Goal: Task Accomplishment & Management: Use online tool/utility

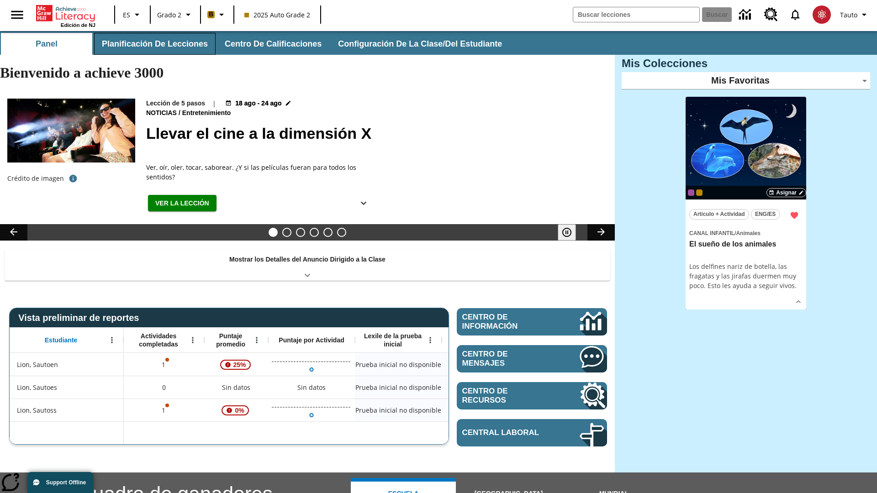
click at [153, 44] on button "Planificación de lecciones" at bounding box center [154, 44] width 121 height 22
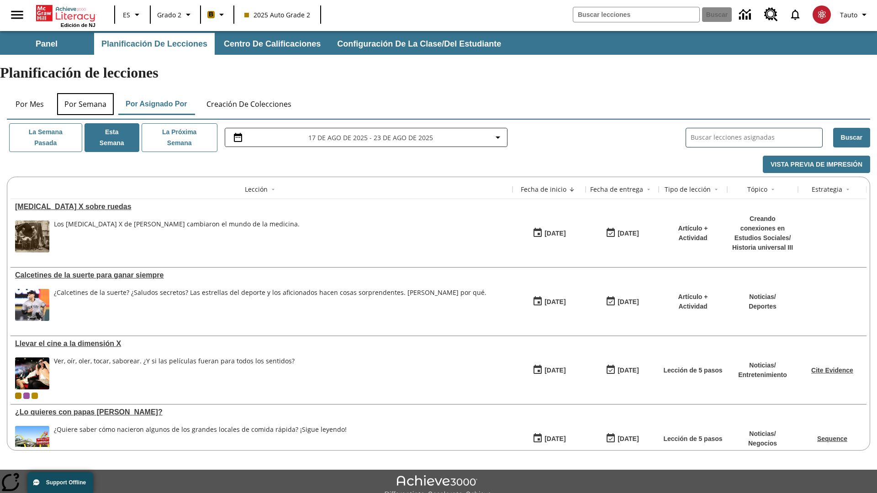
click at [85, 93] on button "Por semana" at bounding box center [85, 104] width 57 height 22
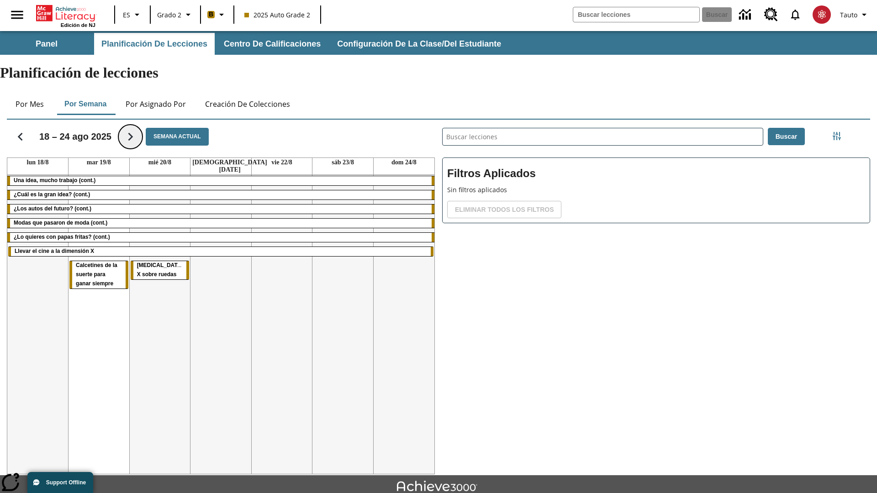
click at [128, 129] on icon "Seguir" at bounding box center [130, 137] width 16 height 16
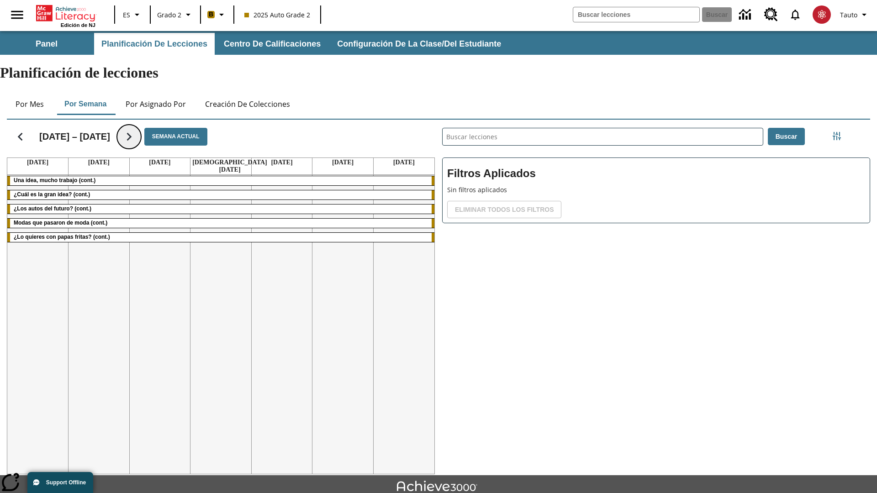
click at [128, 129] on icon "Seguir" at bounding box center [129, 137] width 16 height 16
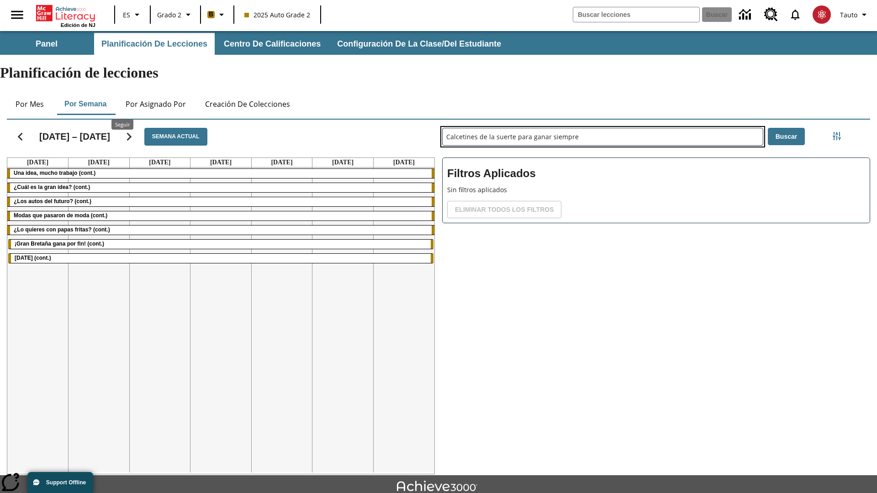
type input "Calcetines de la suerte para ganar siempre"
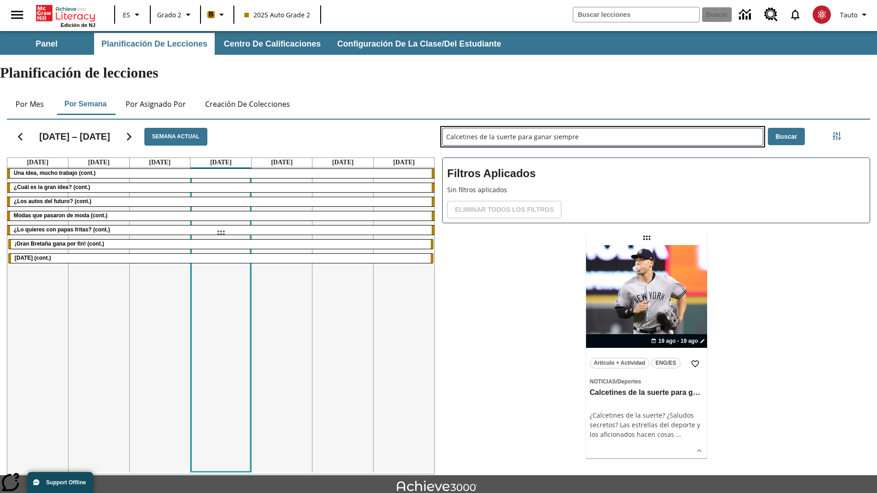
drag, startPoint x: 646, startPoint y: 202, endPoint x: 221, endPoint y: 233, distance: 426.8
click at [221, 233] on div "[DATE] – [DATE] Semana actual [DATE] [DATE] [DATE] [DATE] [DATE] [DATE] [DATE] …" at bounding box center [435, 295] width 871 height 359
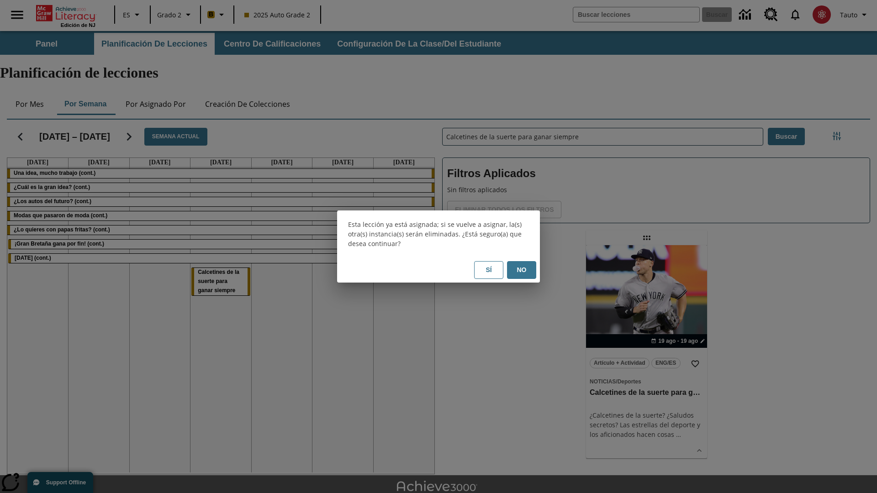
click at [522, 270] on button "No" at bounding box center [521, 270] width 29 height 18
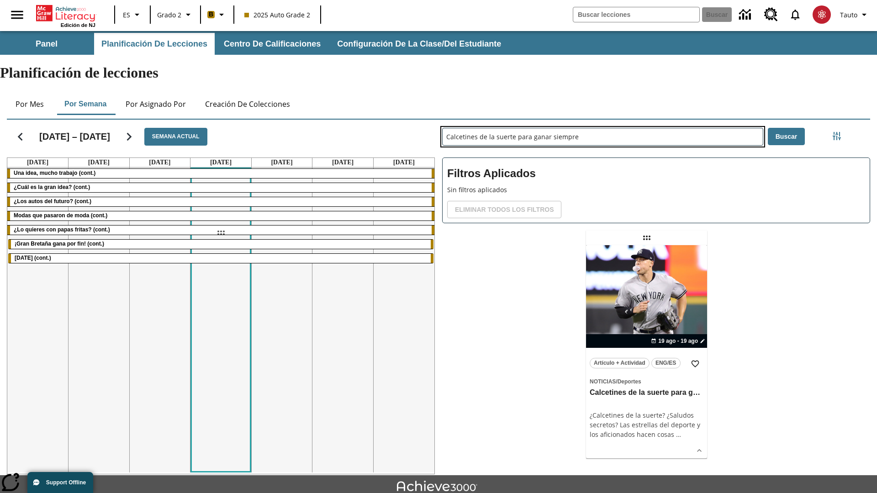
drag, startPoint x: 646, startPoint y: 202, endPoint x: 221, endPoint y: 233, distance: 426.8
click at [221, 233] on div "[DATE] – [DATE] Semana actual [DATE] [DATE] [DATE] [DATE] [DATE] [DATE] [DATE] …" at bounding box center [435, 295] width 871 height 359
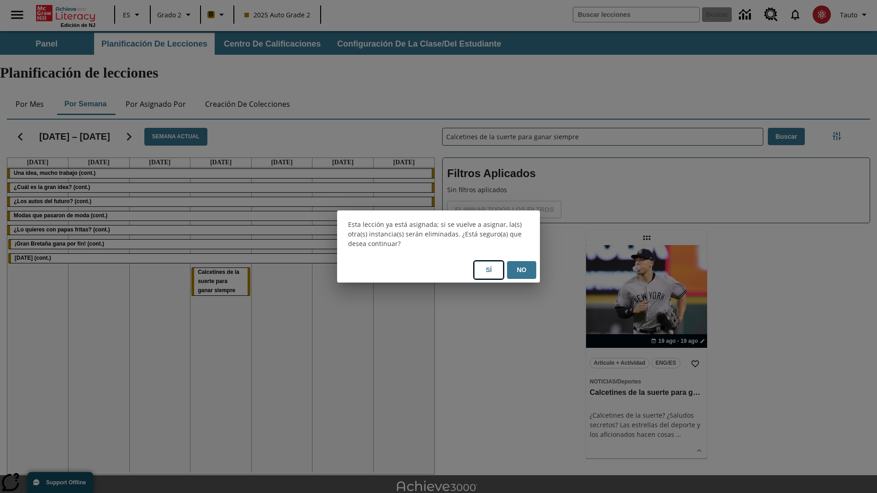
click at [489, 270] on button "Sí" at bounding box center [488, 270] width 29 height 18
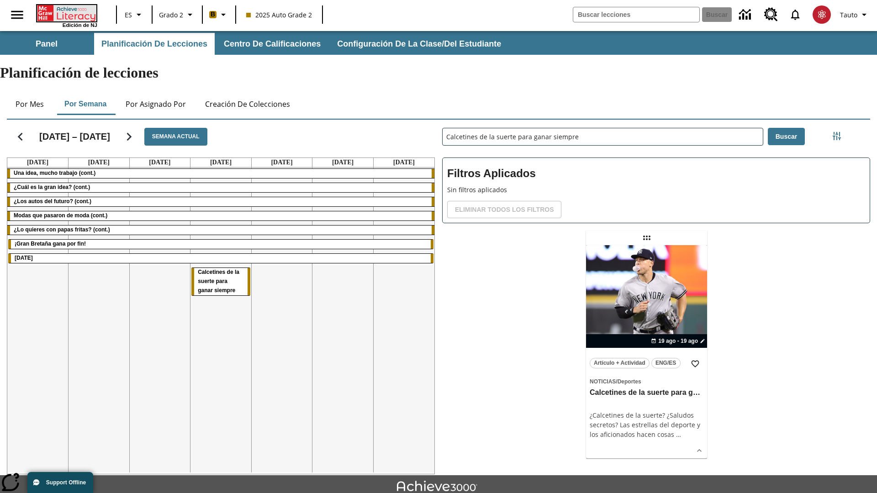
click at [66, 12] on icon "Portada" at bounding box center [67, 13] width 61 height 16
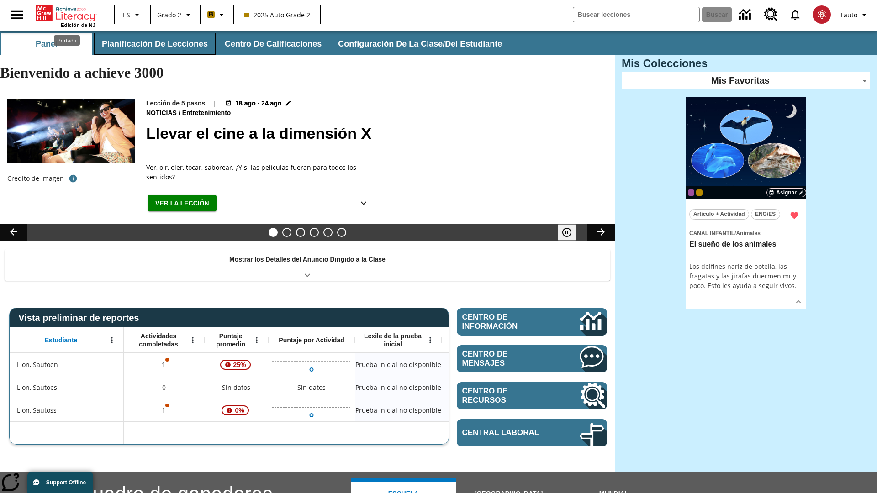
click at [153, 44] on button "Planificación de lecciones" at bounding box center [154, 44] width 121 height 22
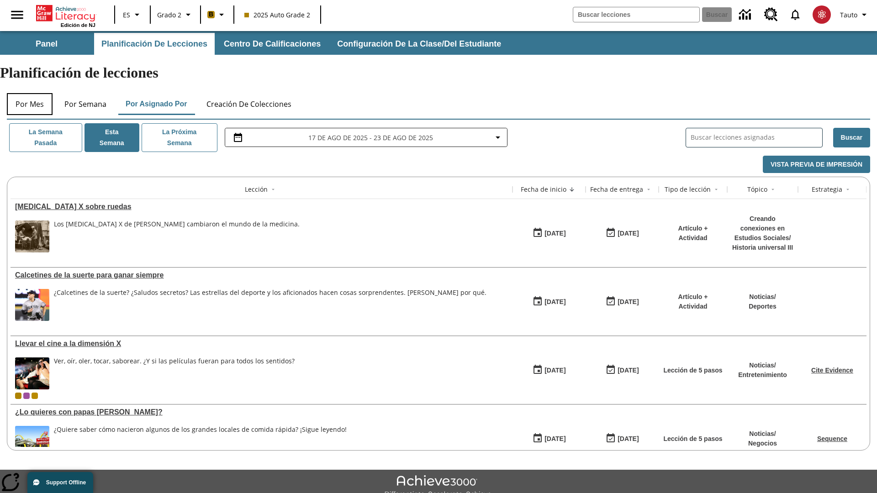
click at [30, 93] on button "Por mes" at bounding box center [30, 104] width 46 height 22
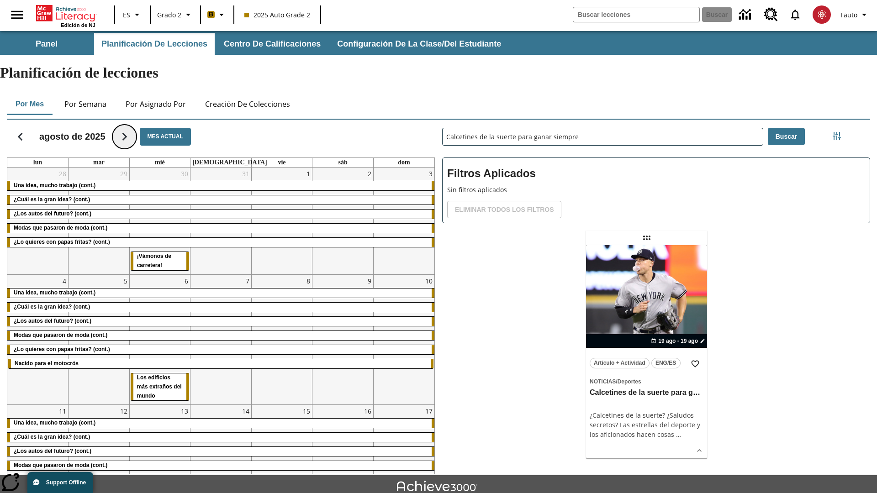
click at [124, 129] on icon "Seguir" at bounding box center [124, 137] width 16 height 16
click at [132, 129] on icon "Seguir" at bounding box center [124, 137] width 16 height 16
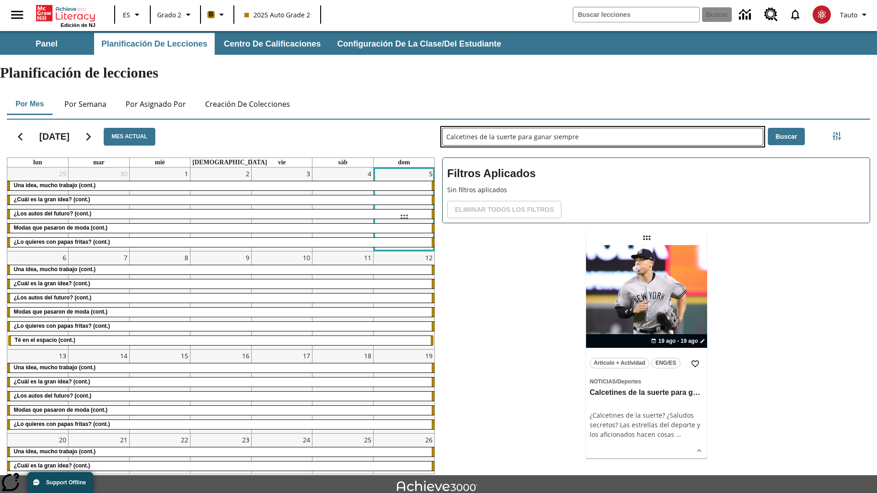
drag, startPoint x: 646, startPoint y: 202, endPoint x: 404, endPoint y: 217, distance: 243.0
click at [404, 217] on div "[DATE] Mes actual lun mar mié jue vie sáb dom 29 Una idea, mucho trabajo (cont.…" at bounding box center [435, 295] width 871 height 359
